Goal: Use online tool/utility: Utilize a website feature to perform a specific function

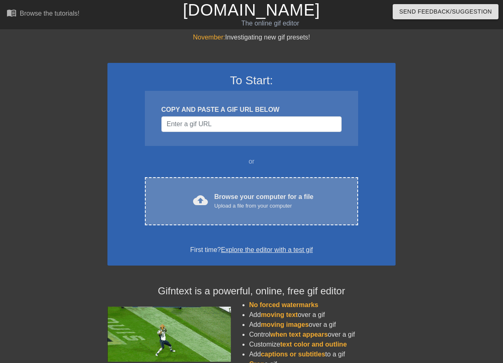
click at [232, 204] on div "Upload a file from your computer" at bounding box center [263, 206] width 99 height 8
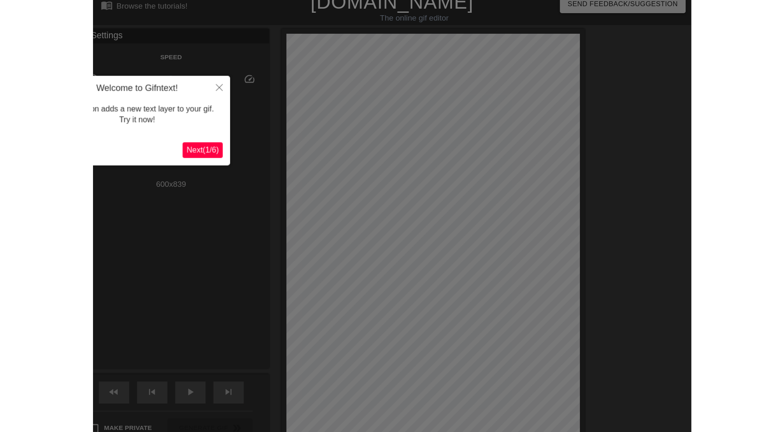
scroll to position [20, 0]
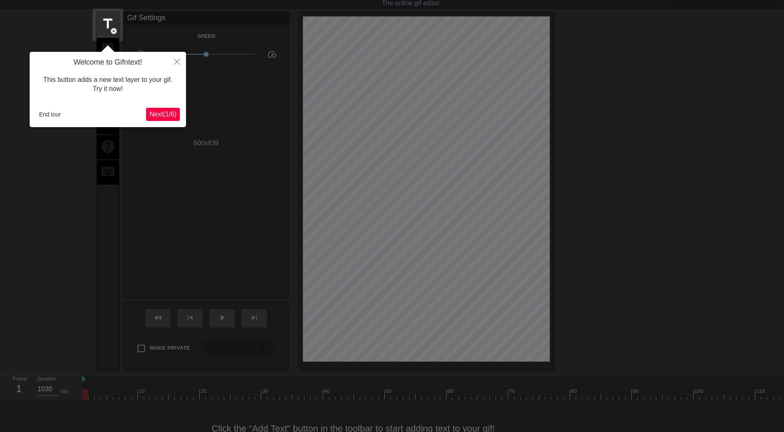
click at [154, 114] on span "Next ( 1 / 6 )" at bounding box center [162, 114] width 27 height 7
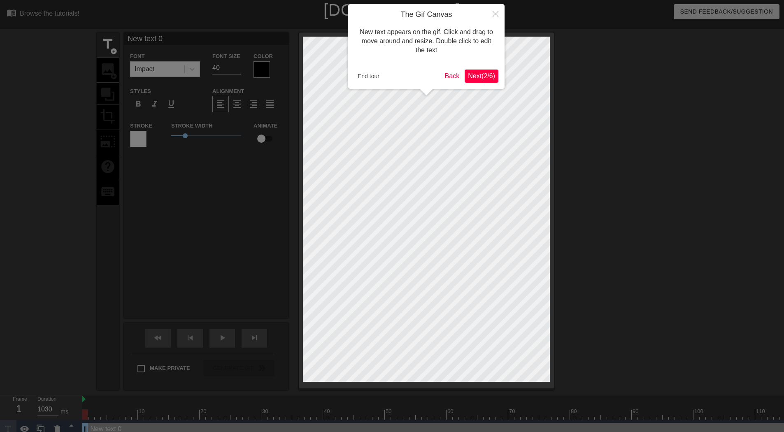
click at [476, 77] on span "Next ( 2 / 6 )" at bounding box center [481, 75] width 27 height 7
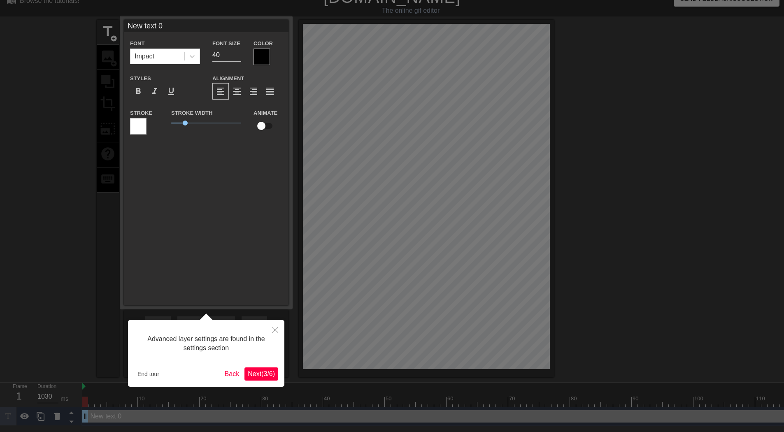
click at [254, 363] on span "Next ( 3 / 6 )" at bounding box center [261, 373] width 27 height 7
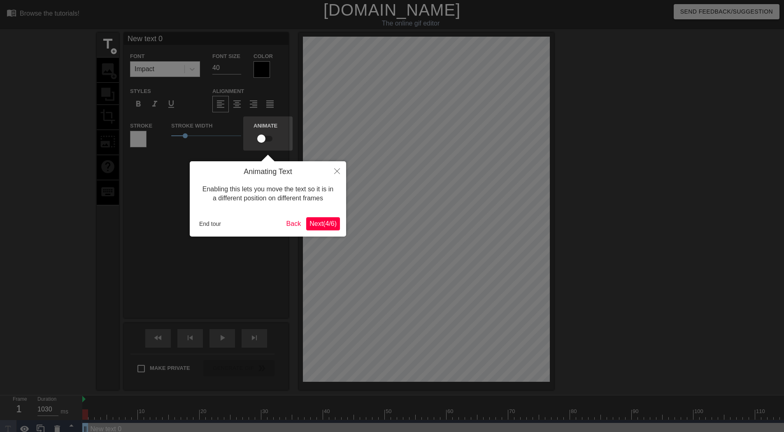
click at [319, 226] on span "Next ( 4 / 6 )" at bounding box center [323, 223] width 27 height 7
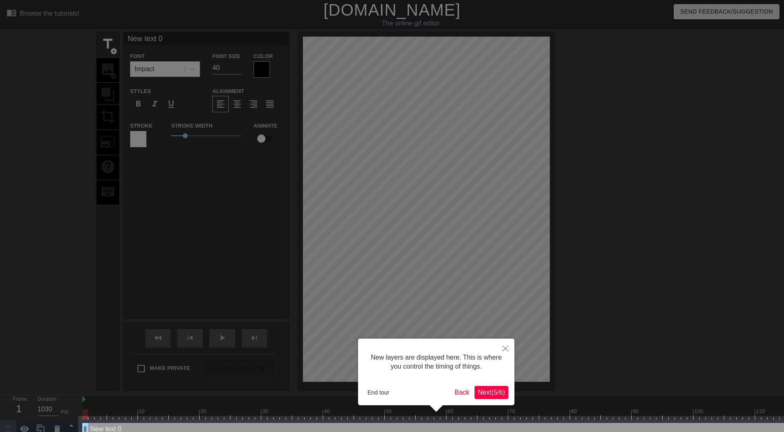
scroll to position [14, 0]
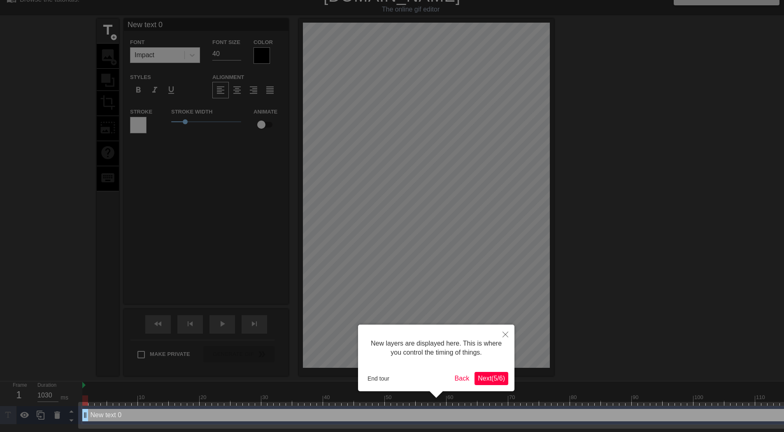
click at [493, 363] on span "Next ( 5 / 6 )" at bounding box center [491, 378] width 27 height 7
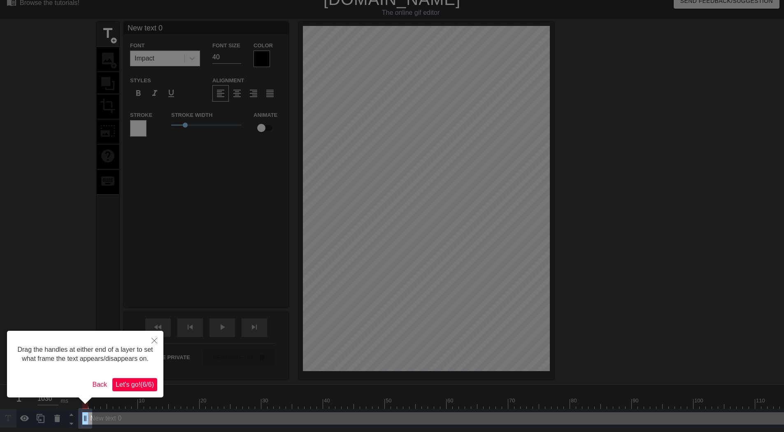
scroll to position [0, 0]
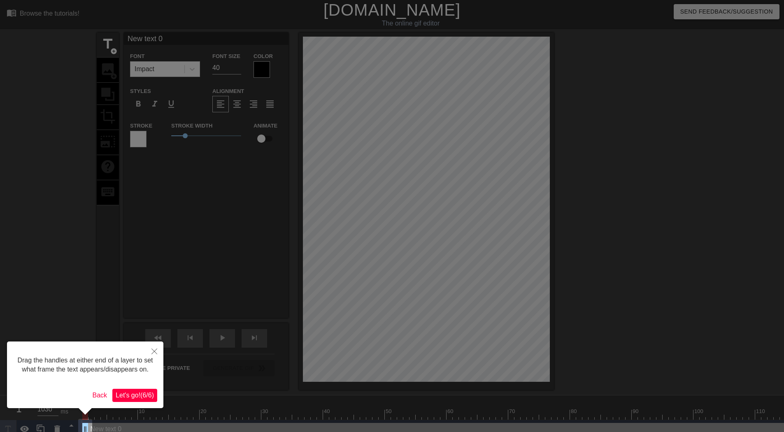
click at [135, 363] on span "Let's go! ( 6 / 6 )" at bounding box center [135, 395] width 38 height 7
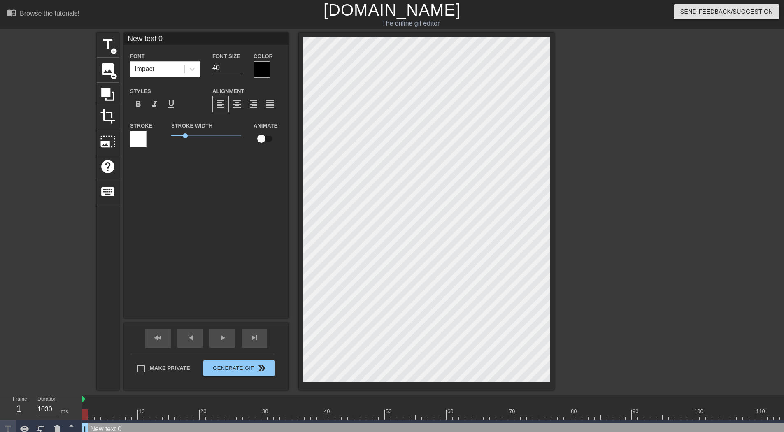
type input "30"
drag, startPoint x: 86, startPoint y: 414, endPoint x: 302, endPoint y: 422, distance: 216.3
click at [302, 363] on div "10 20 30 40 50 60 70 80 90 100 110 120 New text 0 drag_handle drag_handle" at bounding box center [433, 417] width 702 height 43
type input "S"
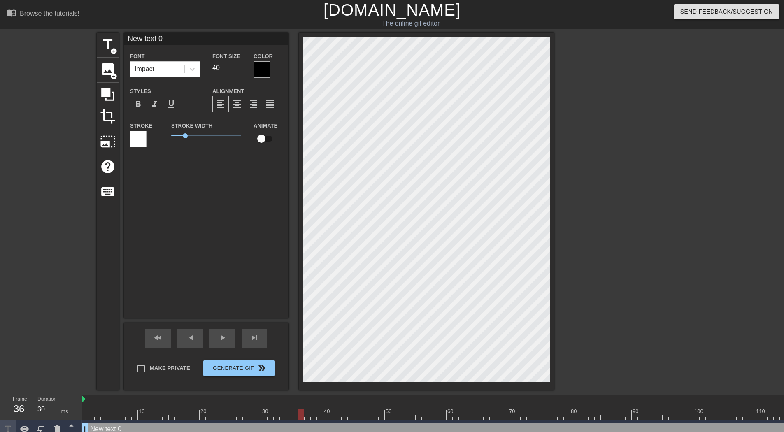
type textarea "S"
type input "SH"
type textarea "SH"
type input "SHO"
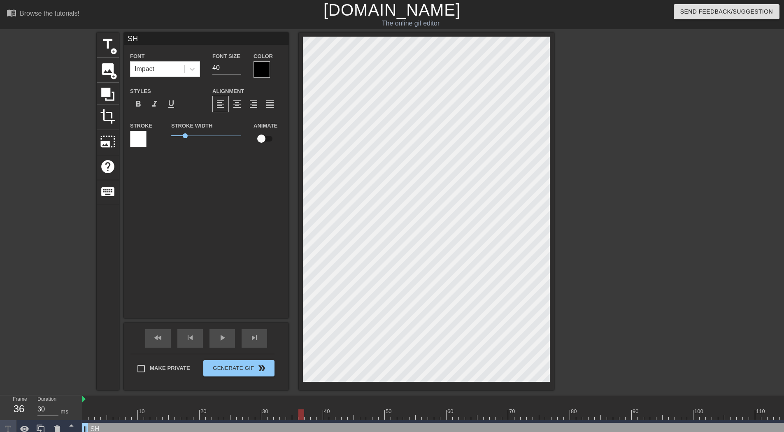
type textarea "SHO"
type input "SHOC"
type textarea "SHOC"
type input "SHOCK"
type textarea "SHOCK"
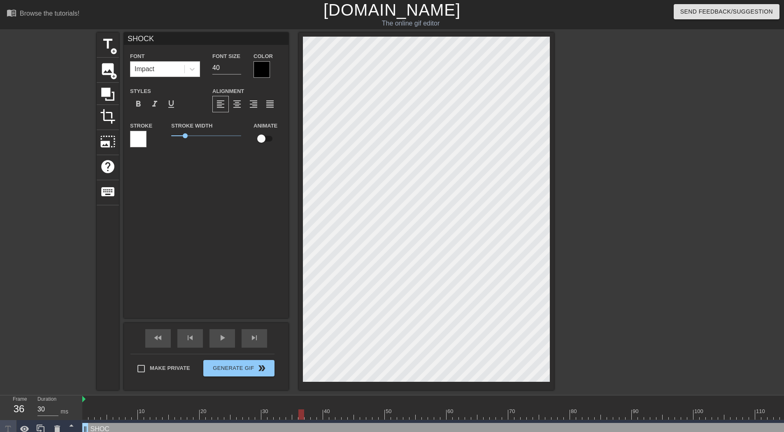
scroll to position [1, 2]
type input "SHOCK"
type textarea "SHOCK"
type input "SHOCK t"
type textarea "SHOCK t"
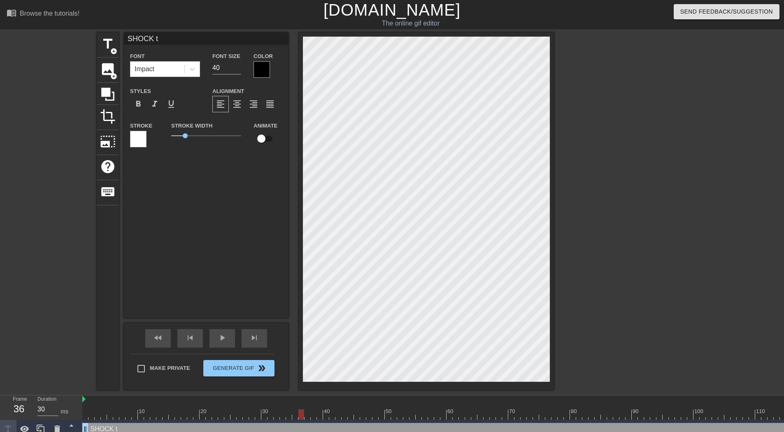
type input "SHOCK te"
type textarea "SHOCK te"
type input "SHOCK t"
type textarea "SHOCK t"
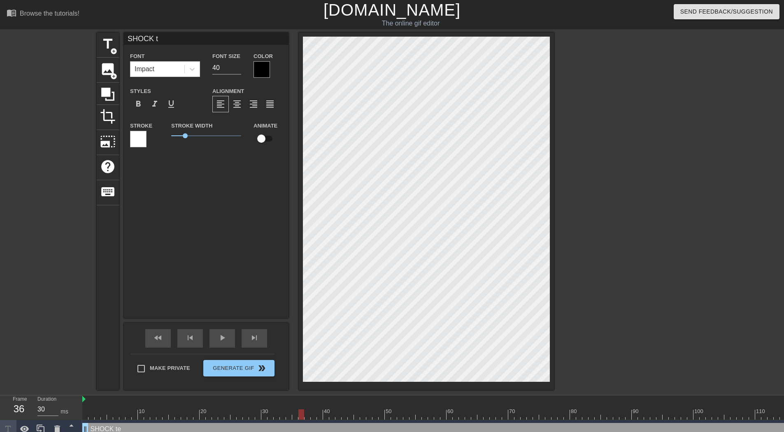
type input "SHOCK"
type textarea "SHOCK"
type input "SHOCK T"
type textarea "SHOCK T"
type input "SHOCK Te"
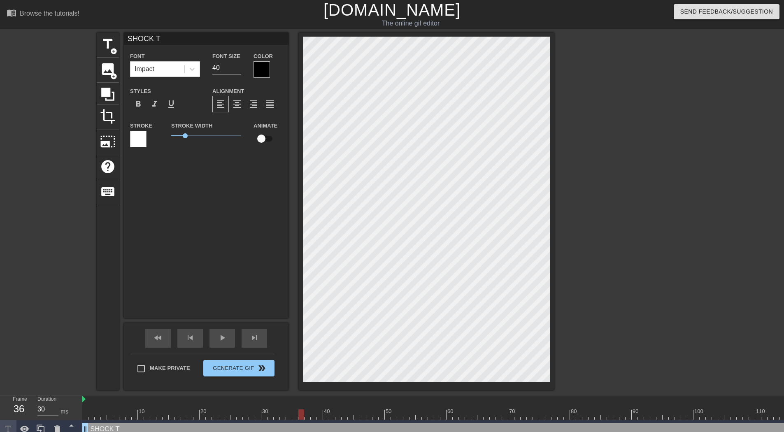
type textarea "SHOCK Te"
type input "SHOCK Tea"
type textarea "SHOCK Tea"
type input "SHOCK Team"
type textarea "SHOCK Team"
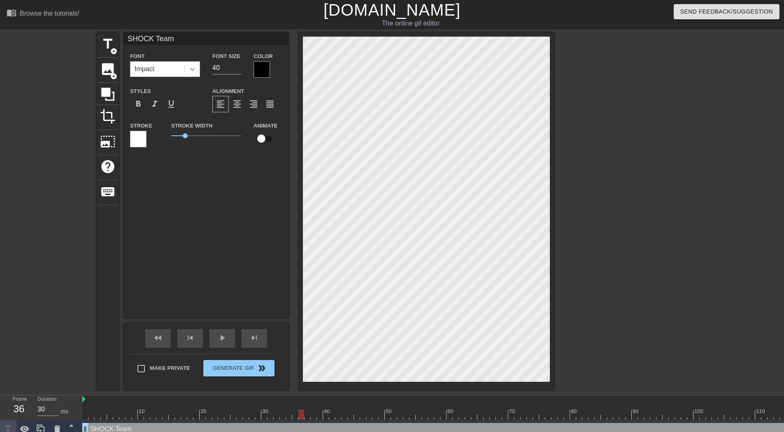
click at [198, 70] on div at bounding box center [192, 69] width 15 height 15
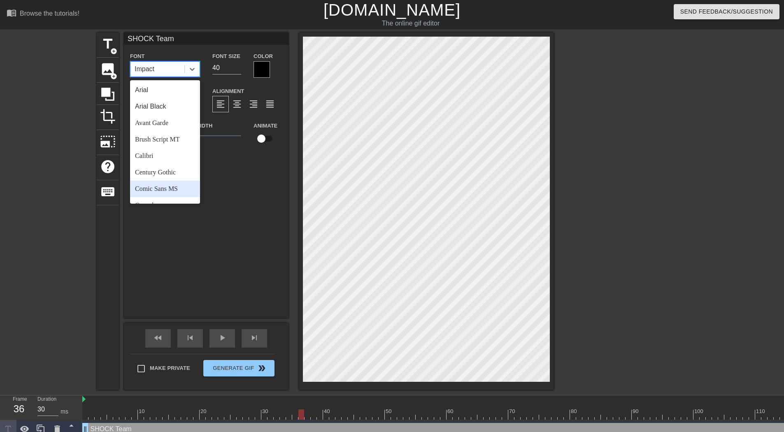
click at [168, 189] on div "Comic Sans MS" at bounding box center [165, 189] width 70 height 16
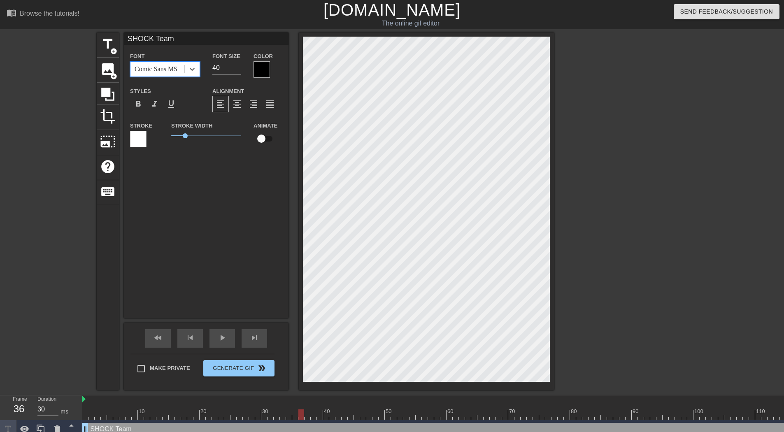
scroll to position [1, 2]
click at [141, 104] on span "format_bold" at bounding box center [138, 104] width 10 height 10
click at [142, 106] on span "format_bold" at bounding box center [138, 104] width 10 height 10
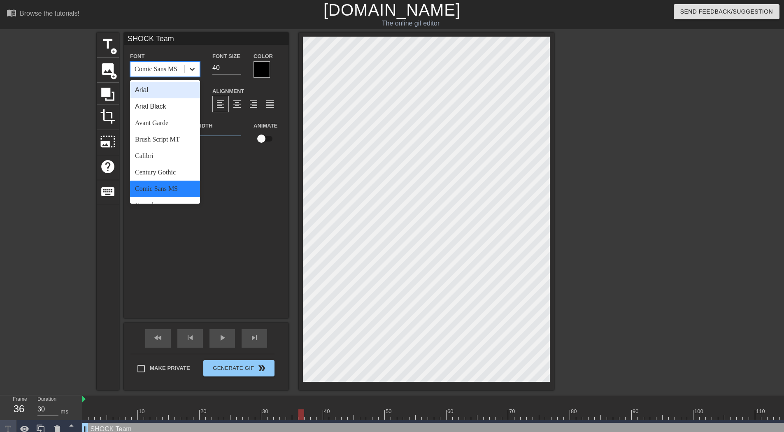
click at [190, 68] on icon at bounding box center [192, 69] width 5 height 3
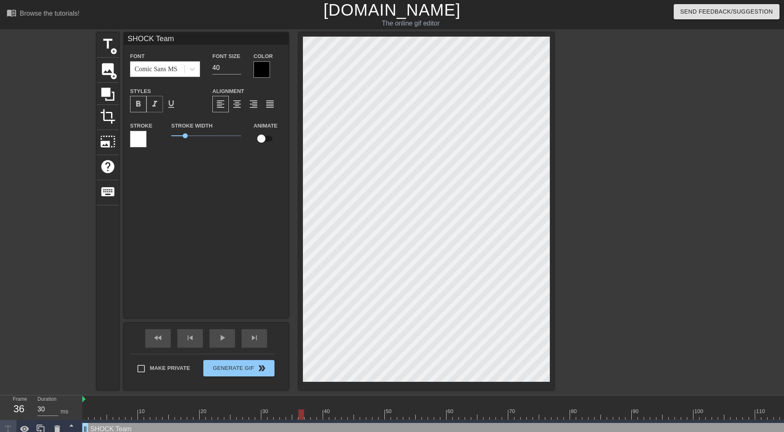
click at [155, 103] on span "format_italic" at bounding box center [155, 104] width 10 height 10
click at [111, 48] on span "add_circle" at bounding box center [113, 51] width 7 height 7
type input "m"
type textarea "m"
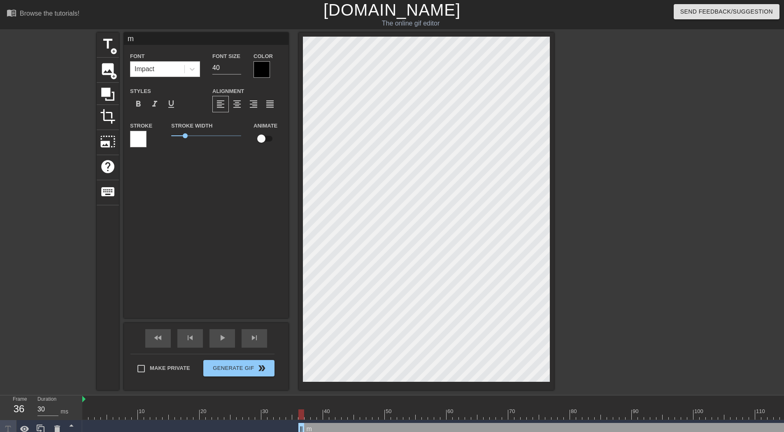
type input "mo"
type textarea "mo"
type input "moi"
type textarea "moi"
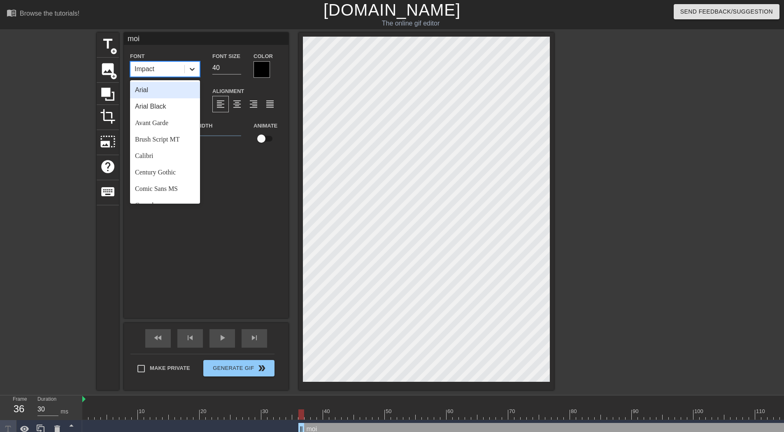
click at [195, 69] on icon at bounding box center [192, 69] width 8 height 8
click at [177, 188] on div "Comic Sans MS" at bounding box center [165, 189] width 70 height 16
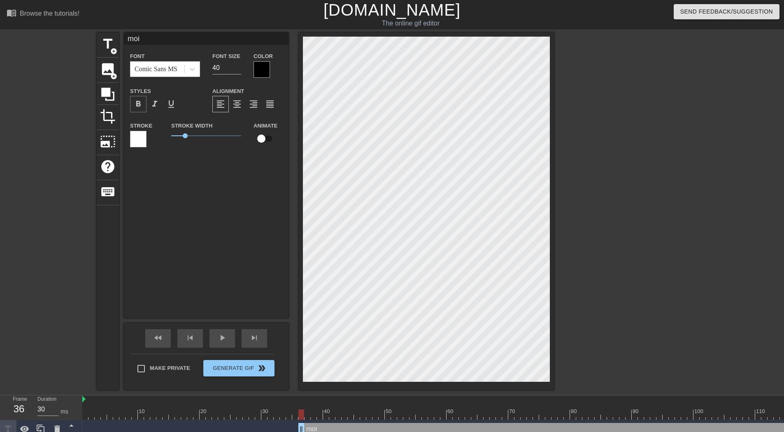
click at [137, 105] on span "format_bold" at bounding box center [138, 104] width 10 height 10
drag, startPoint x: 152, startPoint y: 105, endPoint x: 258, endPoint y: 144, distance: 112.8
click at [153, 105] on span "format_italic" at bounding box center [155, 104] width 10 height 10
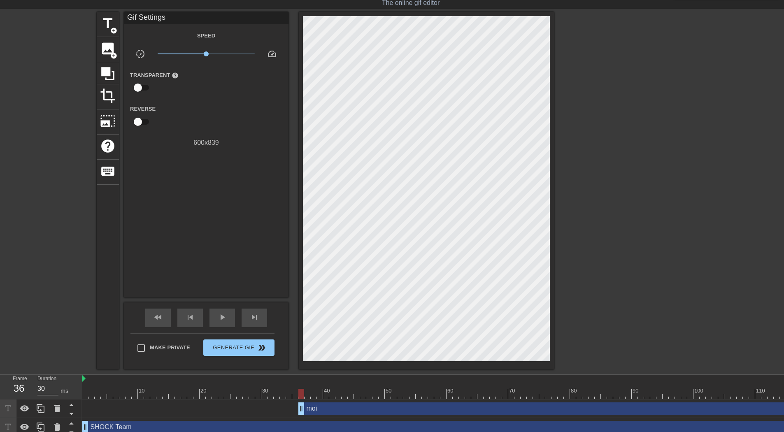
scroll to position [27, 0]
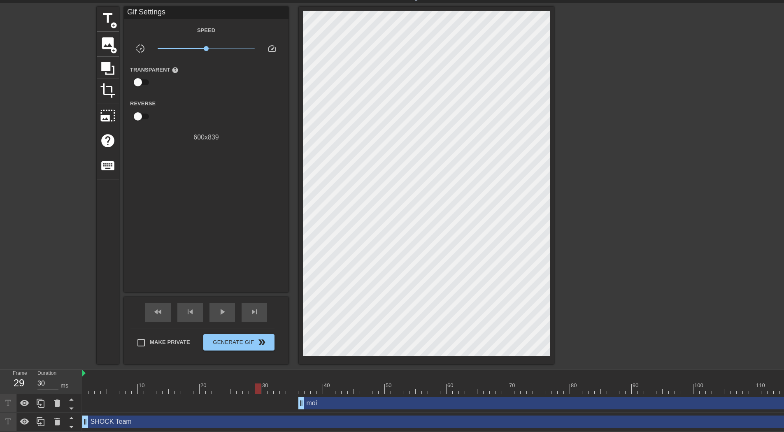
drag, startPoint x: 96, startPoint y: 379, endPoint x: 259, endPoint y: 386, distance: 163.5
click at [259, 363] on div "10 20 30 40 50 60 70 80 90 100 110 120" at bounding box center [455, 382] width 747 height 24
drag, startPoint x: 86, startPoint y: 421, endPoint x: 261, endPoint y: 416, distance: 175.0
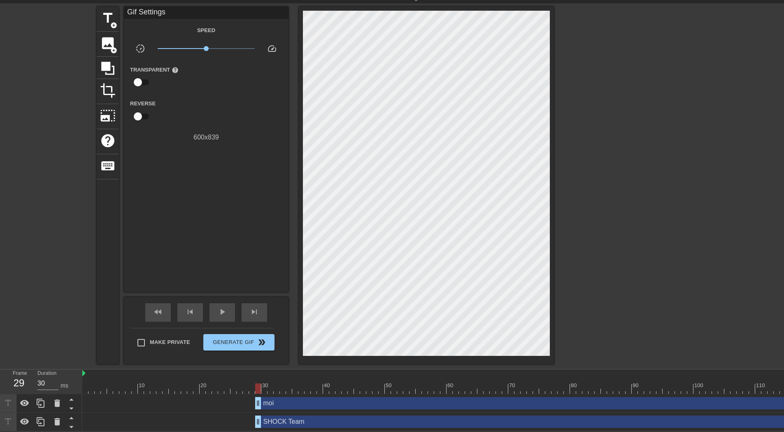
drag, startPoint x: 301, startPoint y: 401, endPoint x: 258, endPoint y: 405, distance: 42.5
drag, startPoint x: 249, startPoint y: 383, endPoint x: 600, endPoint y: 396, distance: 350.5
click at [503, 363] on div "10 20 30 40 50 60 70 80 90 100 110 120 moi drag_handle drag_handle SHOCK Team d…" at bounding box center [433, 401] width 702 height 62
drag, startPoint x: 579, startPoint y: 387, endPoint x: 601, endPoint y: 389, distance: 21.5
click at [503, 363] on div at bounding box center [455, 389] width 747 height 10
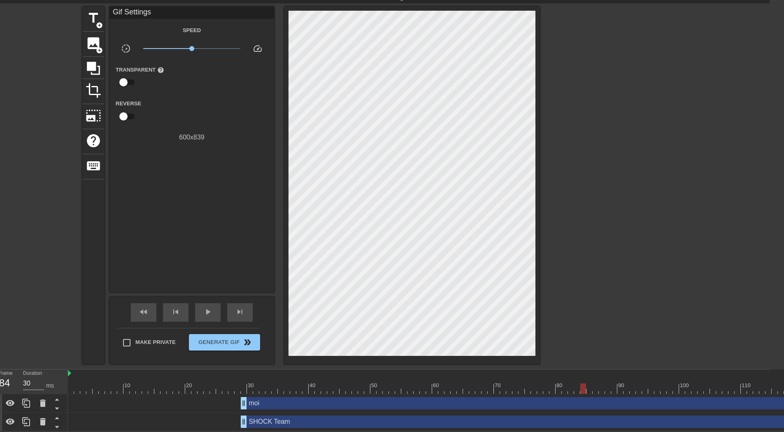
scroll to position [27, 47]
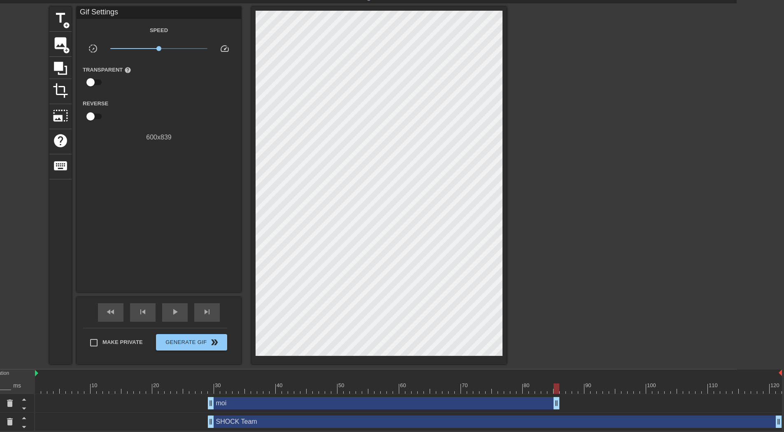
drag, startPoint x: 780, startPoint y: 402, endPoint x: 691, endPoint y: 424, distance: 91.7
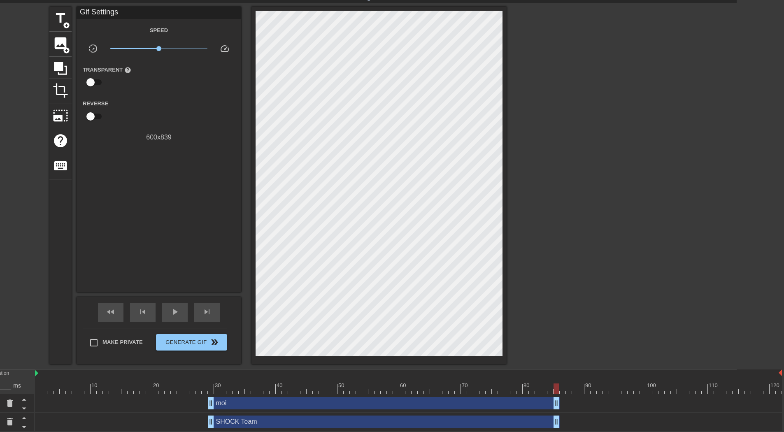
drag, startPoint x: 781, startPoint y: 420, endPoint x: 558, endPoint y: 422, distance: 223.1
type input "30"
drag, startPoint x: 560, startPoint y: 384, endPoint x: 327, endPoint y: 444, distance: 240.5
click at [327, 363] on html "menu_book Browse the tutorials! [DOMAIN_NAME] The online gif editor Send Feedba…" at bounding box center [345, 202] width 784 height 457
click at [314, 363] on div "moi drag_handle drag_handle" at bounding box center [384, 403] width 352 height 12
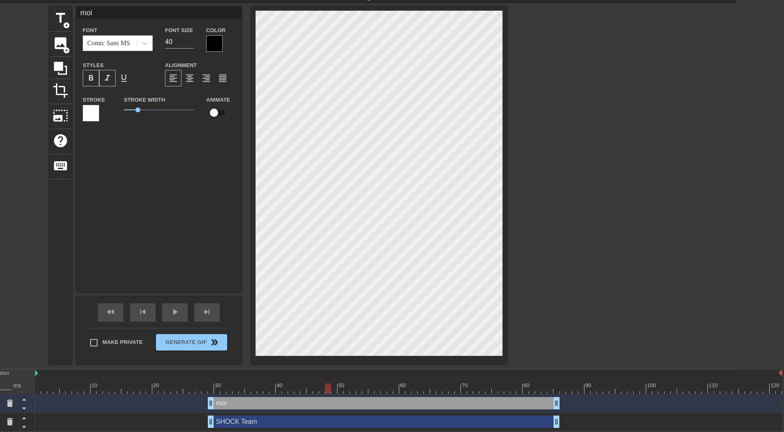
scroll to position [1, 1]
type input "m"
type textarea "m"
type input "me"
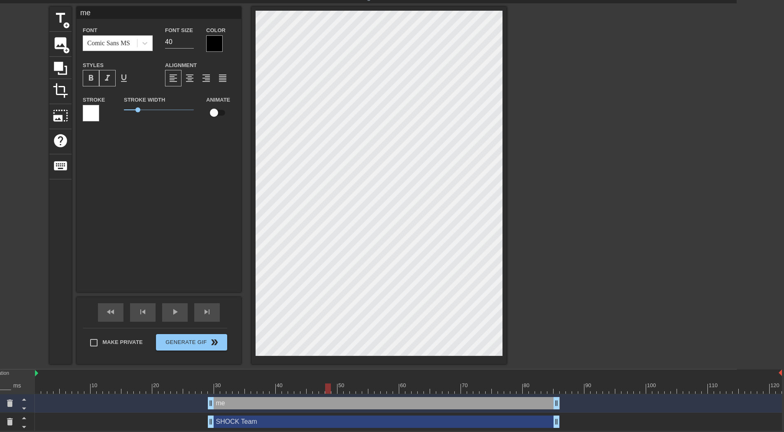
type textarea "me"
drag, startPoint x: 134, startPoint y: 380, endPoint x: 236, endPoint y: 386, distance: 101.8
click at [240, 363] on div "10 20 30 40 50 60 70 80 90 100 110 120" at bounding box center [408, 382] width 747 height 24
click at [174, 363] on div at bounding box center [408, 389] width 747 height 10
type input "1030"
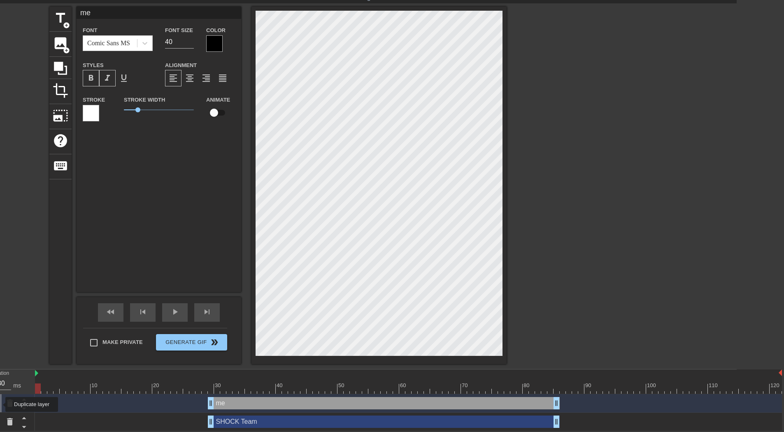
drag, startPoint x: 185, startPoint y: 386, endPoint x: 0, endPoint y: 405, distance: 186.1
click at [0, 363] on div "Frame 1 Duration 1030 ms 10 20 30 40 50 60 70 80 90 100 110 120 me drag_handle …" at bounding box center [345, 401] width 784 height 62
click at [195, 342] on span "Generate Gif double_arrow" at bounding box center [191, 343] width 65 height 10
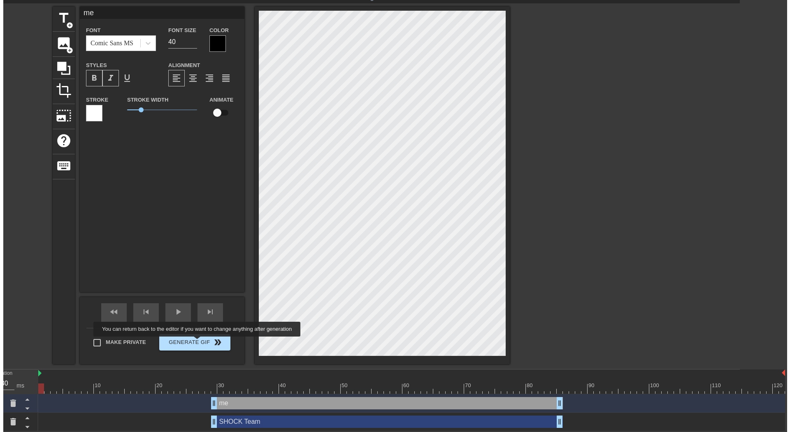
scroll to position [0, 6]
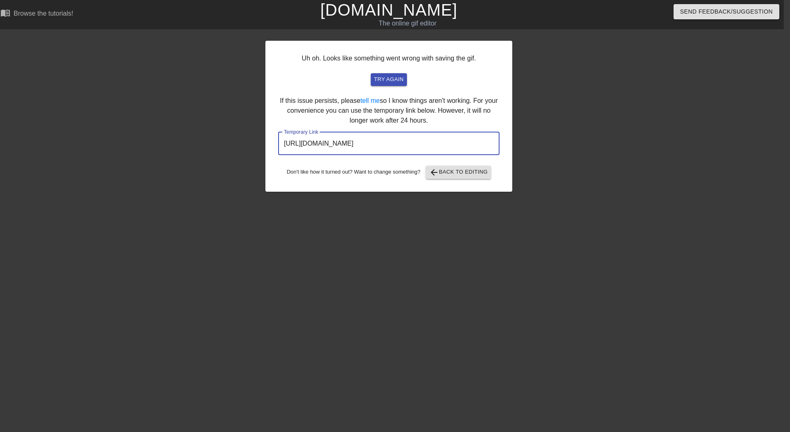
click at [418, 141] on input "[URL][DOMAIN_NAME]" at bounding box center [388, 143] width 221 height 23
